Goal: Task Accomplishment & Management: Use online tool/utility

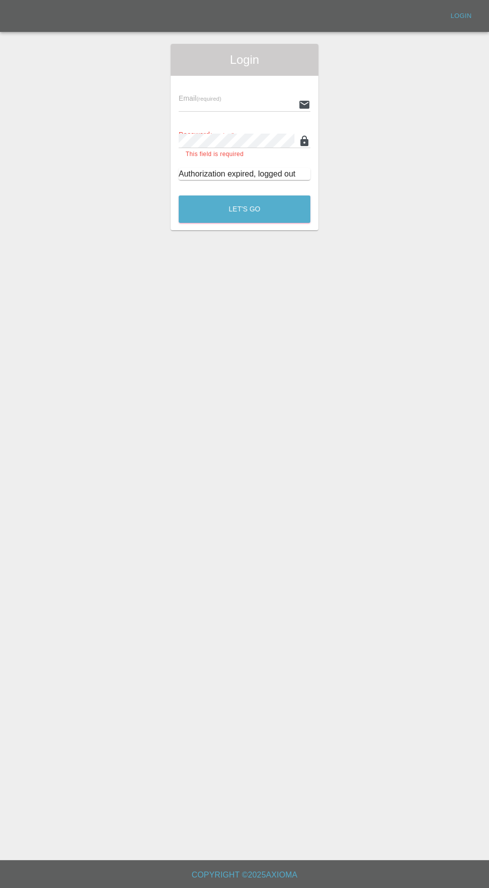
type input "info@darkknightbodyworks.co.uk"
click at [179, 195] on button "Let's Go" at bounding box center [245, 208] width 132 height 27
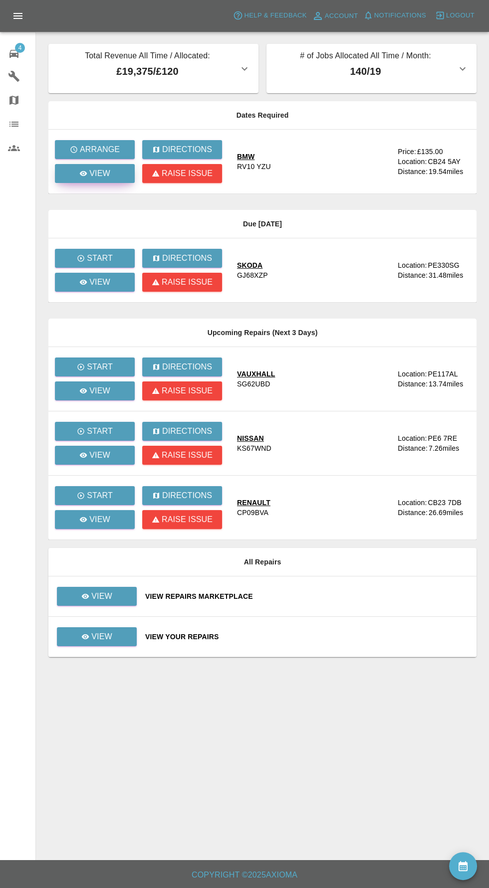
click at [76, 177] on link "View" at bounding box center [95, 173] width 80 height 19
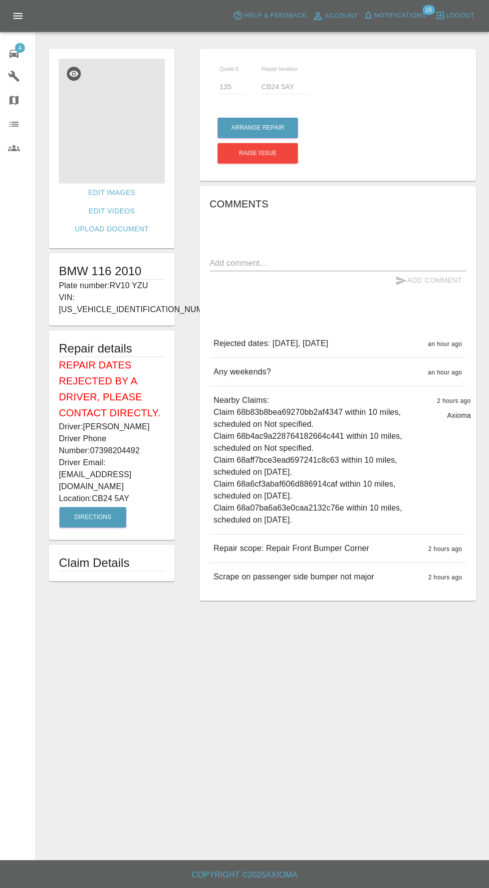
click at [99, 121] on img at bounding box center [112, 121] width 106 height 125
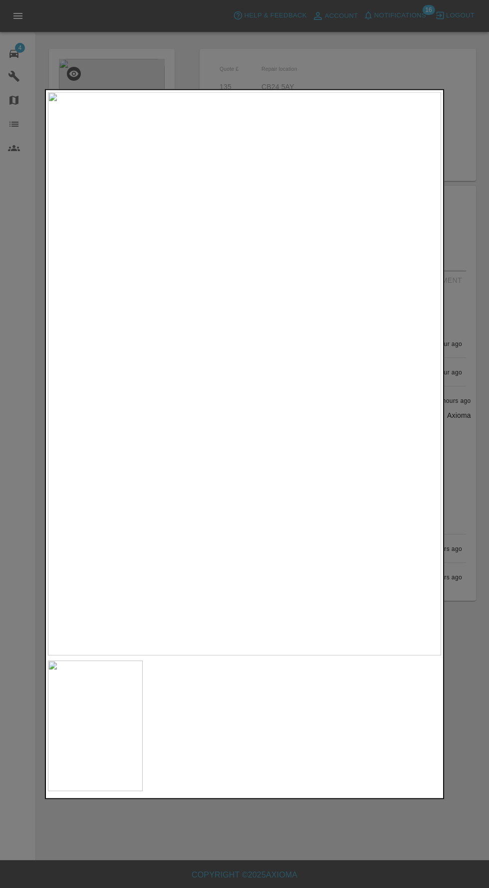
click at [186, 860] on div at bounding box center [244, 444] width 489 height 888
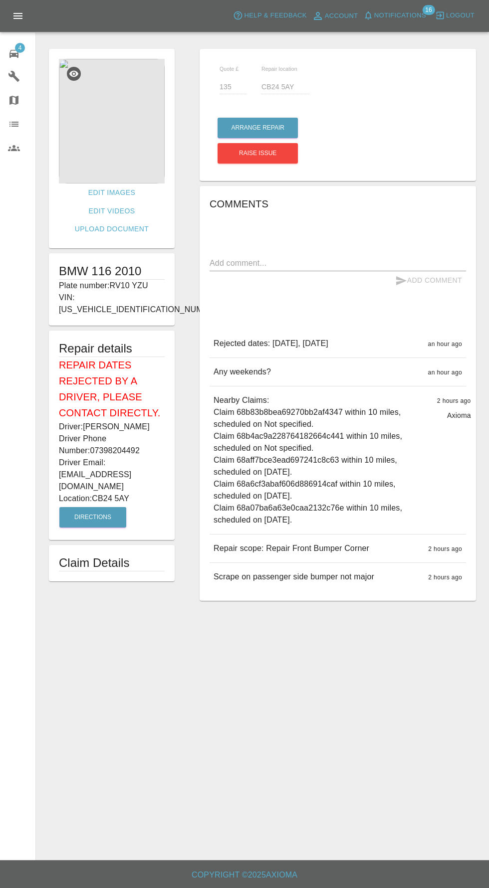
click at [124, 102] on img at bounding box center [112, 121] width 106 height 125
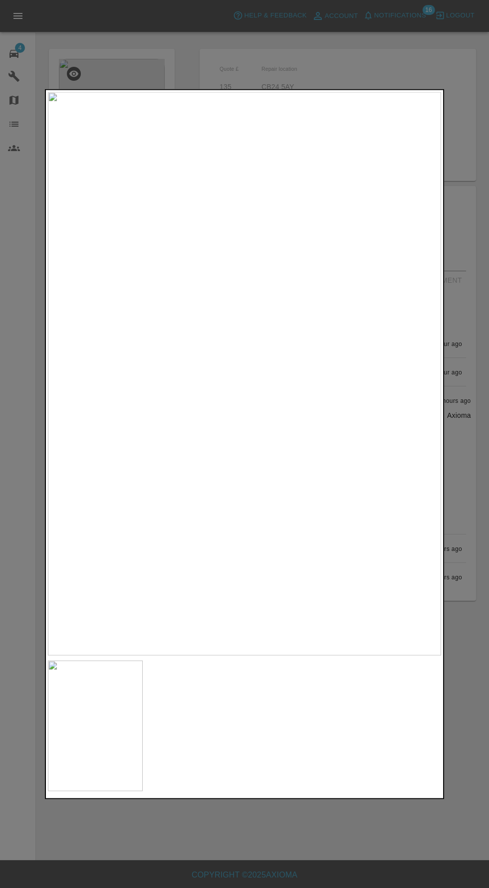
click at [298, 823] on div at bounding box center [244, 444] width 489 height 888
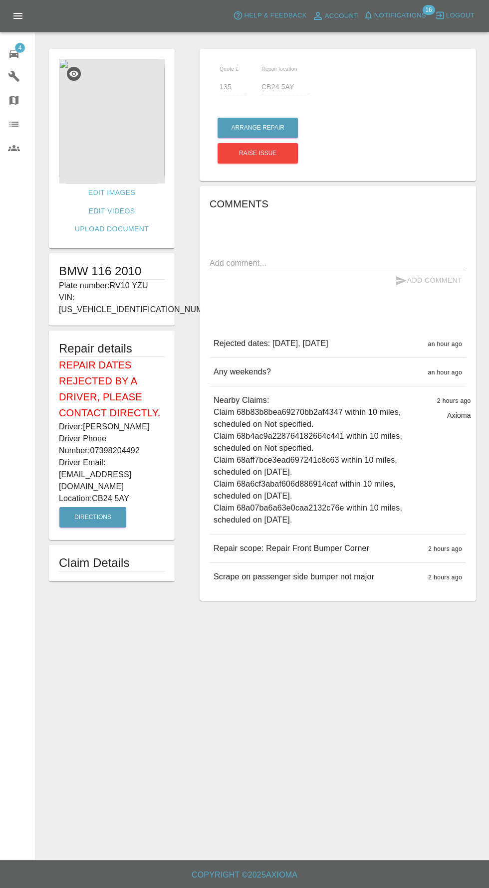
click at [114, 163] on img at bounding box center [112, 121] width 106 height 125
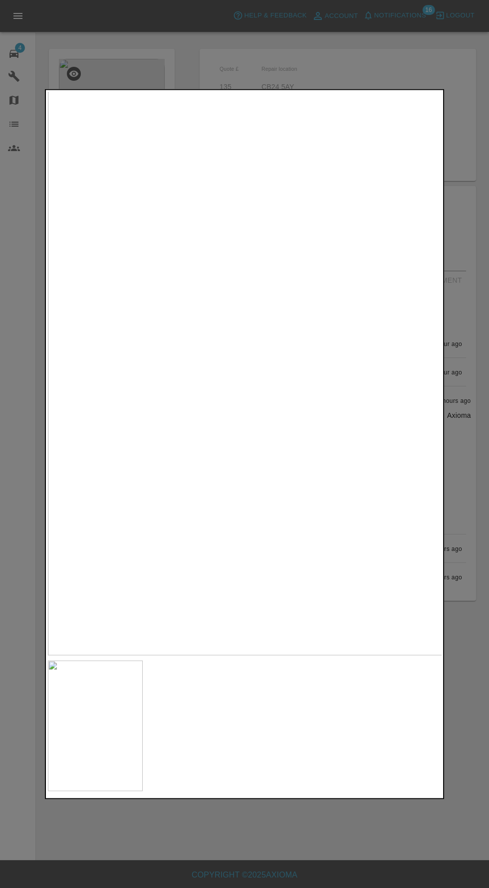
click at [351, 840] on div at bounding box center [244, 444] width 489 height 888
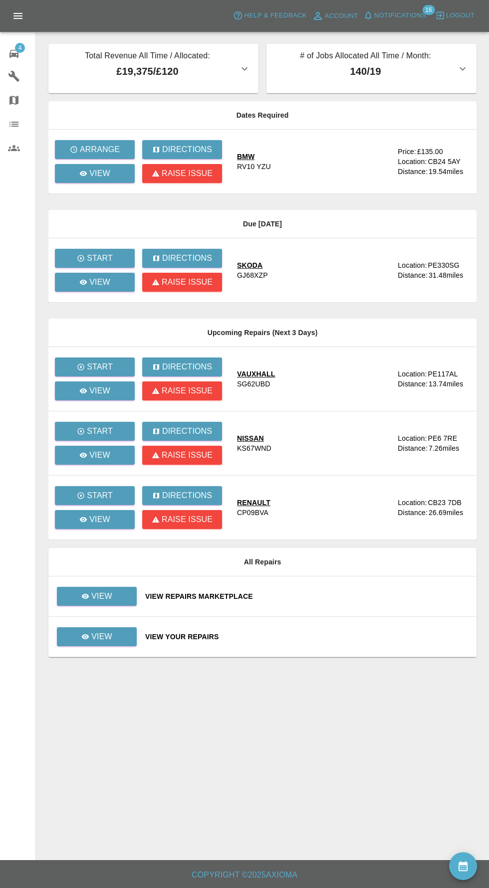
click at [100, 120] on th "Dates Required" at bounding box center [262, 115] width 428 height 28
click at [92, 147] on p "Arrange" at bounding box center [100, 150] width 40 height 12
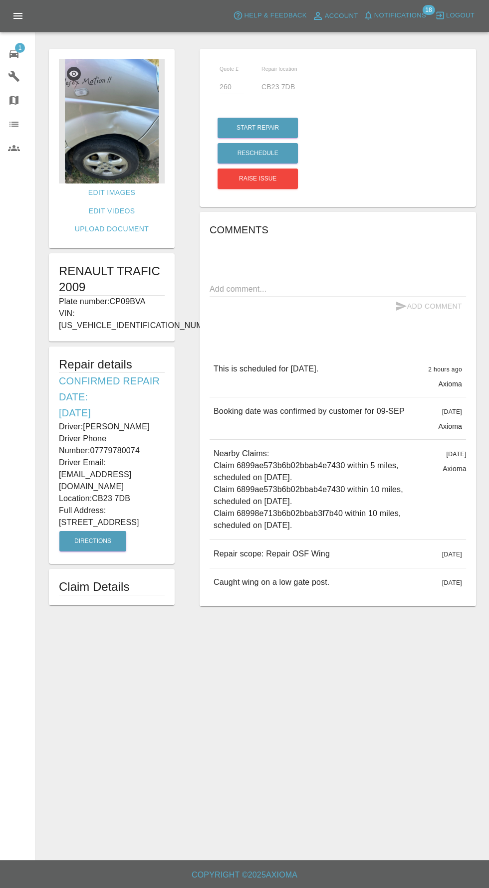
click at [142, 136] on img at bounding box center [112, 121] width 106 height 125
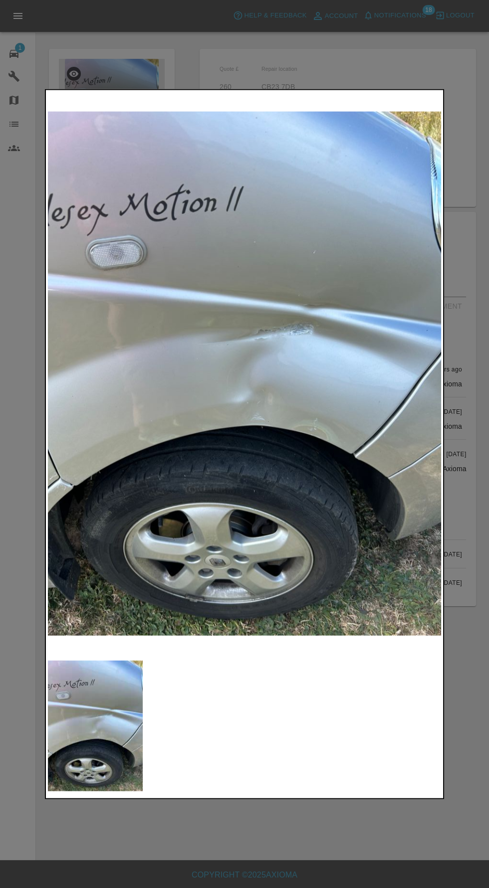
click at [324, 859] on div at bounding box center [244, 444] width 489 height 888
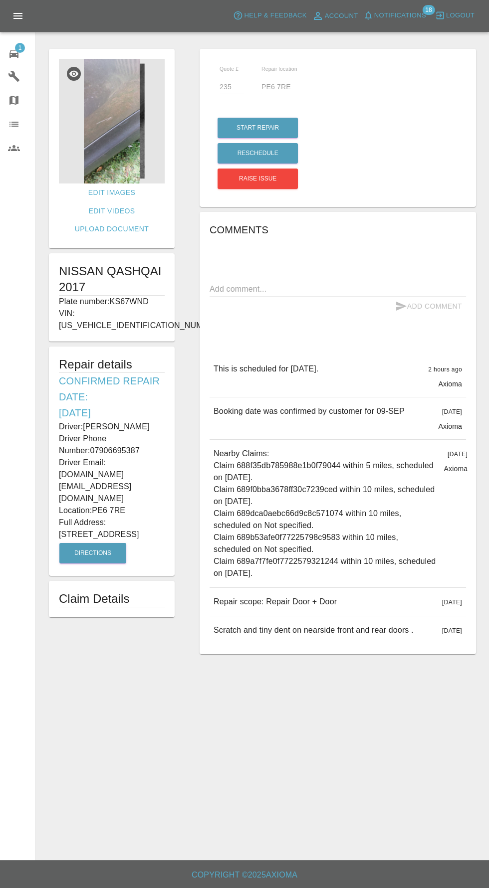
click at [114, 130] on img at bounding box center [112, 121] width 106 height 125
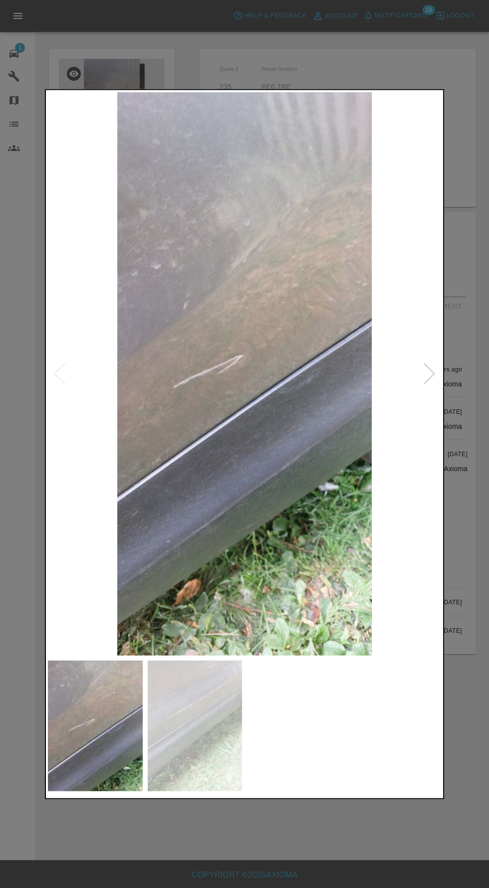
click at [425, 367] on div at bounding box center [428, 374] width 13 height 22
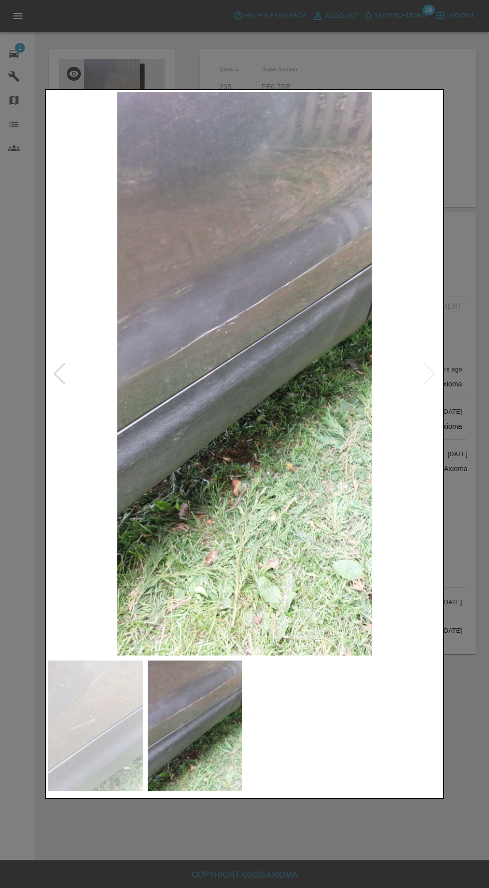
click at [28, 384] on div at bounding box center [244, 444] width 489 height 888
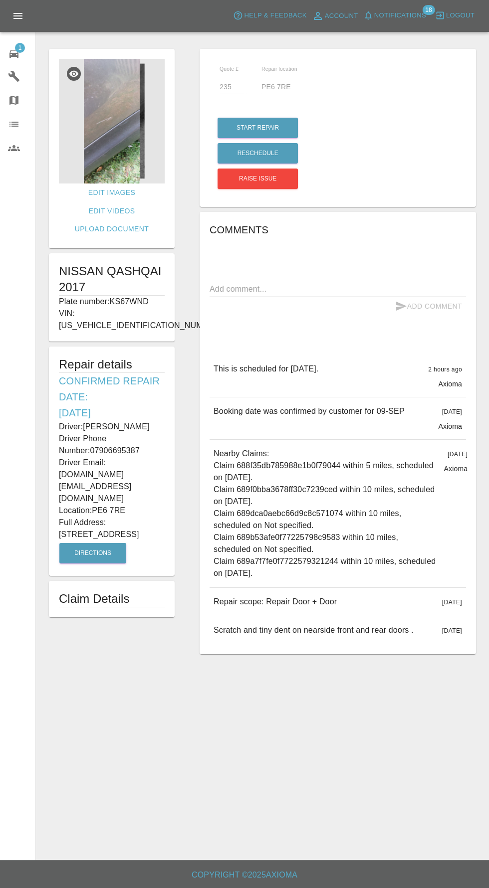
click at [115, 137] on img at bounding box center [112, 121] width 106 height 125
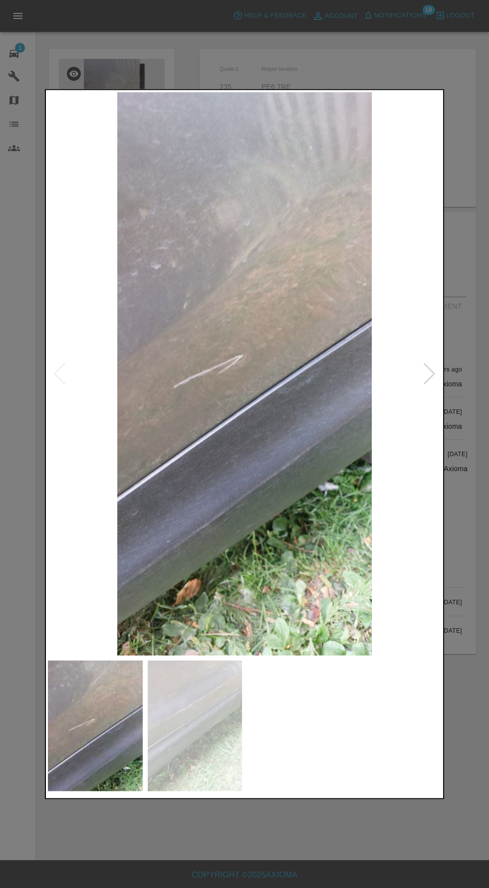
click at [424, 382] on div at bounding box center [428, 374] width 13 height 22
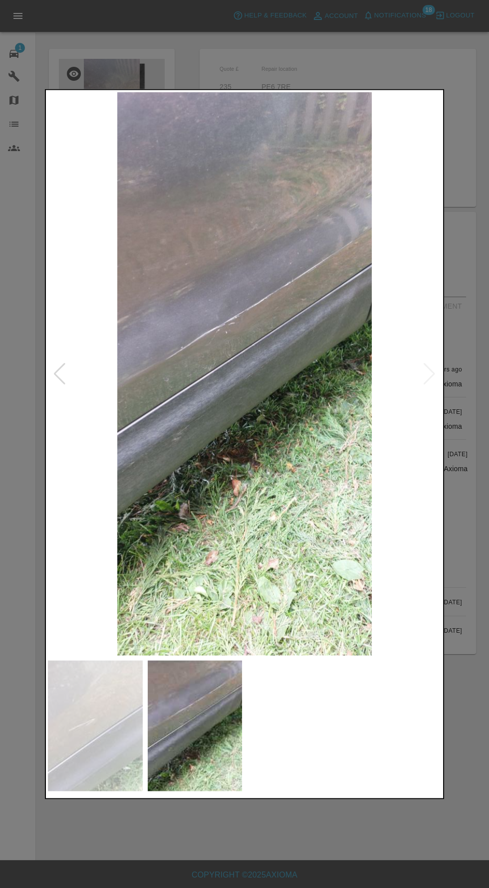
click at [30, 524] on div at bounding box center [244, 444] width 489 height 888
